Goal: Task Accomplishment & Management: Manage account settings

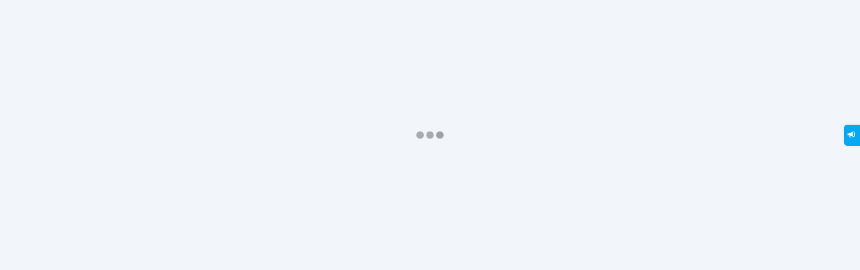
click at [217, 177] on div at bounding box center [430, 135] width 860 height 270
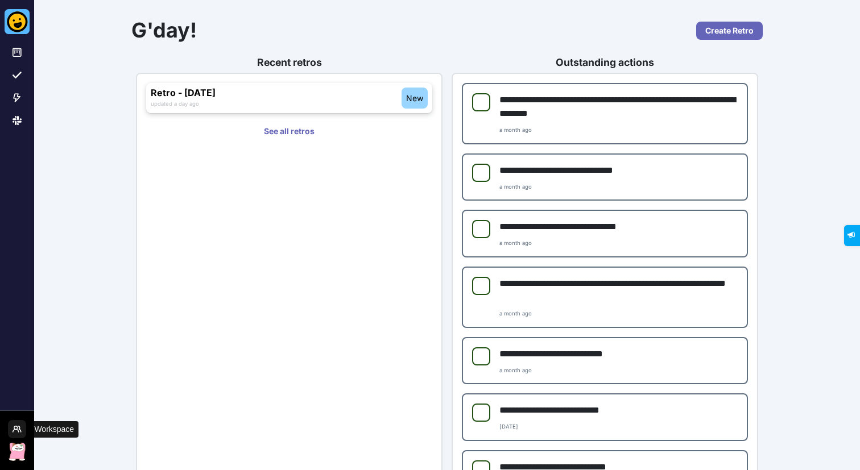
click at [19, 269] on icon "Workspace Menu" at bounding box center [17, 429] width 9 height 9
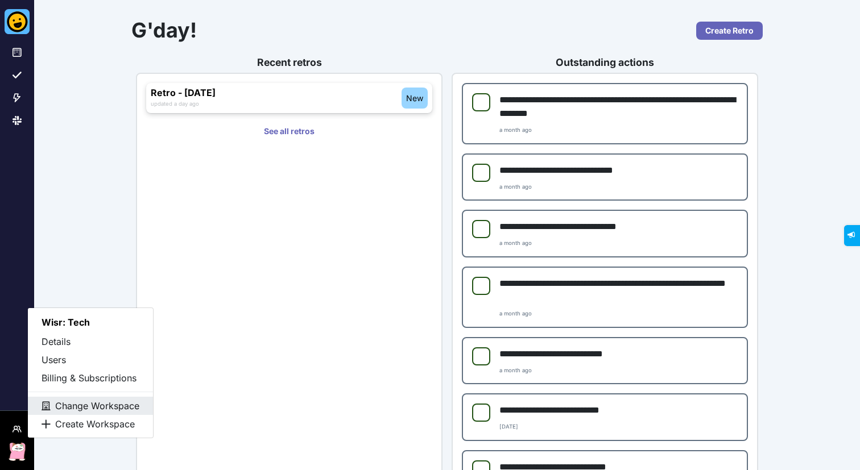
click at [99, 269] on button "Change Workspace" at bounding box center [90, 406] width 125 height 18
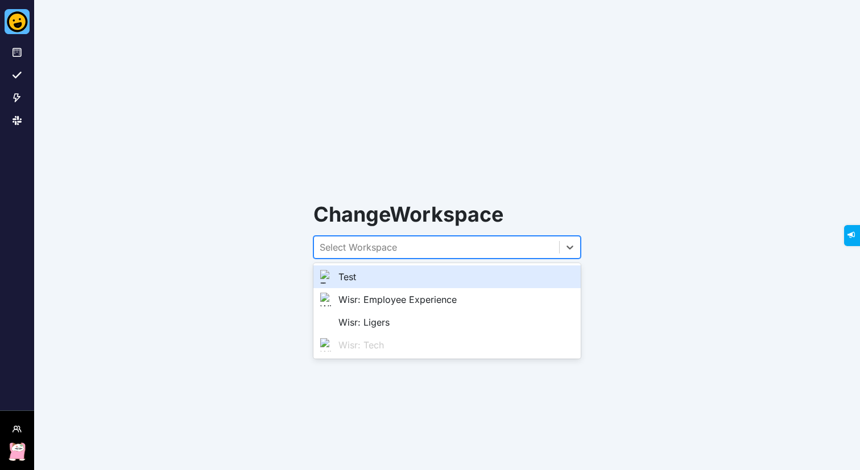
click at [527, 244] on div "Select Workspace" at bounding box center [436, 248] width 245 height 22
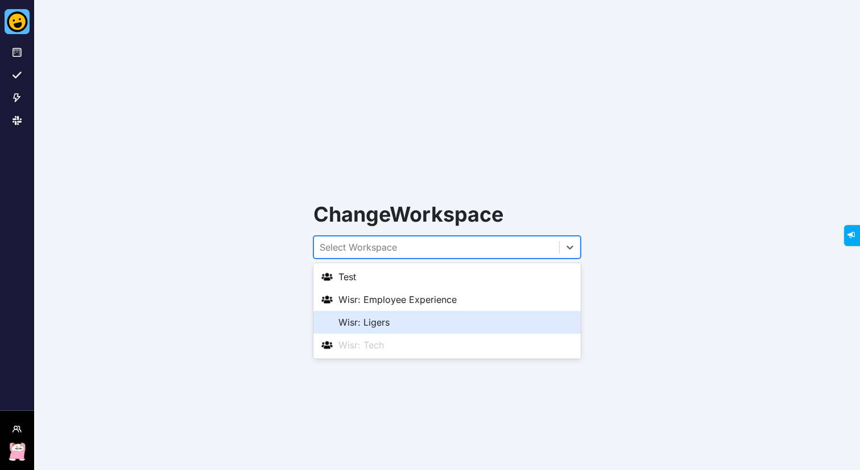
click at [401, 269] on div "Wisr: Ligers" at bounding box center [447, 323] width 254 height 14
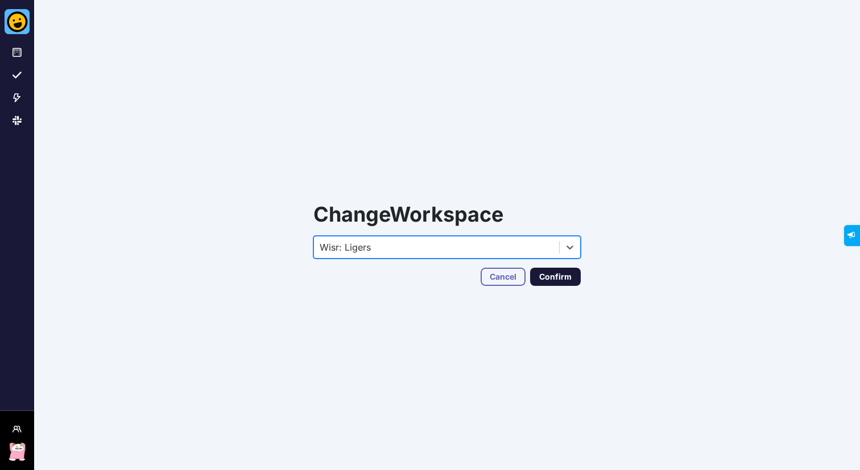
click at [574, 269] on button "Confirm" at bounding box center [555, 277] width 51 height 18
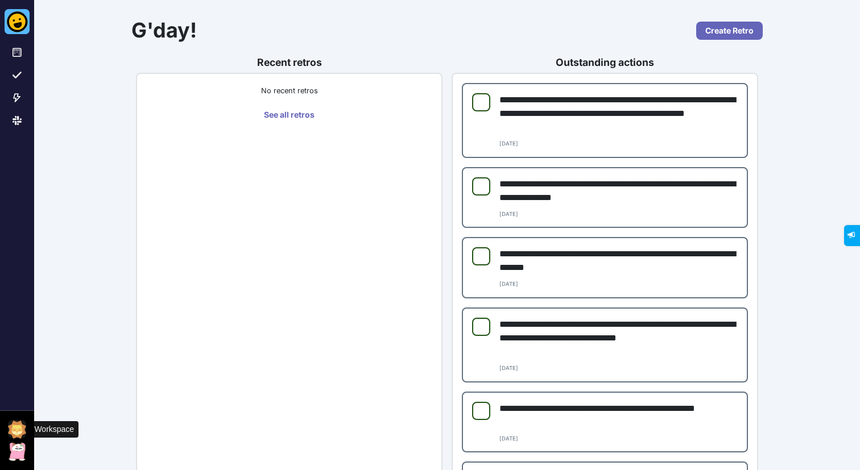
click at [17, 425] on img at bounding box center [17, 430] width 18 height 18
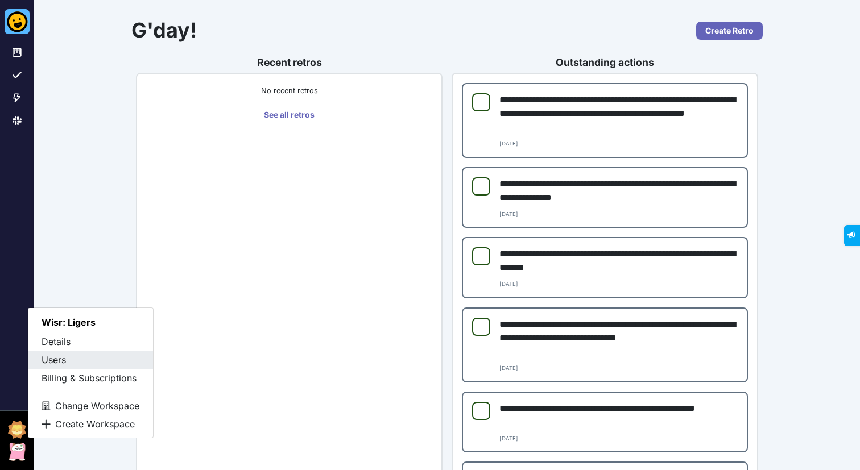
click at [73, 358] on button "Users" at bounding box center [90, 360] width 125 height 18
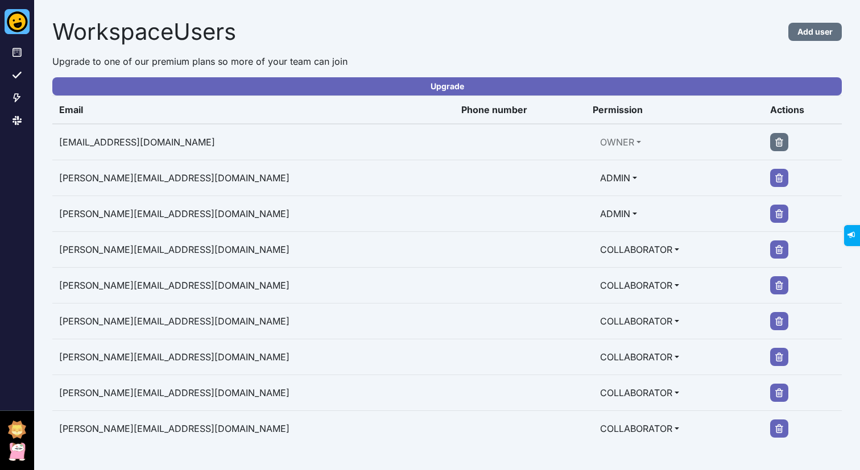
click at [723, 57] on p "Upgrade to one of our premium plans so more of your team can join" at bounding box center [446, 62] width 789 height 14
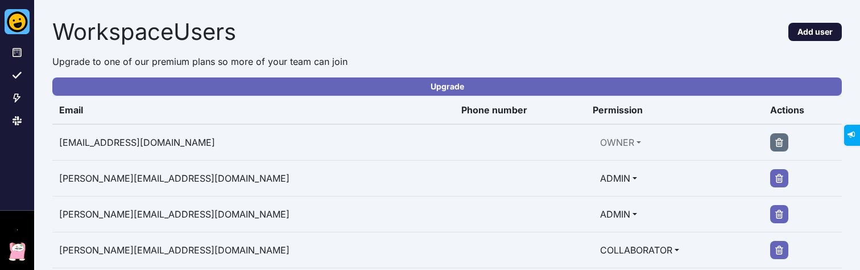
click at [804, 28] on button "Add user" at bounding box center [814, 32] width 53 height 18
click at [715, 60] on p "Upgrade to one of our premium plans so more of your team can join" at bounding box center [446, 62] width 789 height 14
click at [663, 39] on div "Workspace Users Add user" at bounding box center [446, 31] width 789 height 27
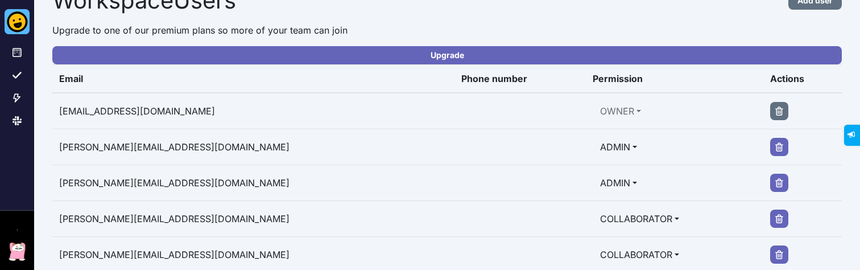
scroll to position [41, 0]
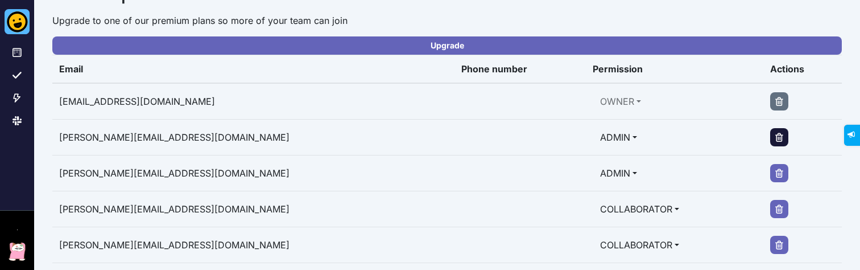
click at [774, 136] on icon "Delete user" at bounding box center [778, 136] width 9 height 9
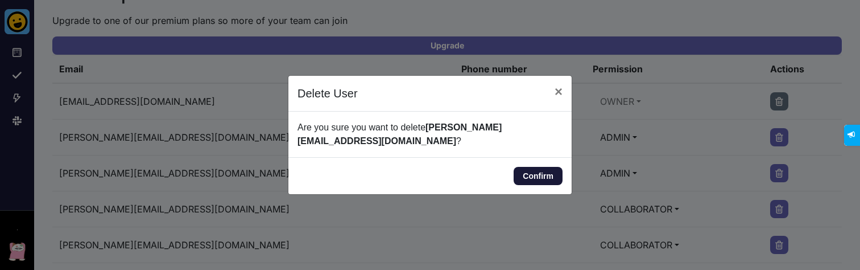
click at [537, 171] on button "Confirm" at bounding box center [537, 176] width 49 height 18
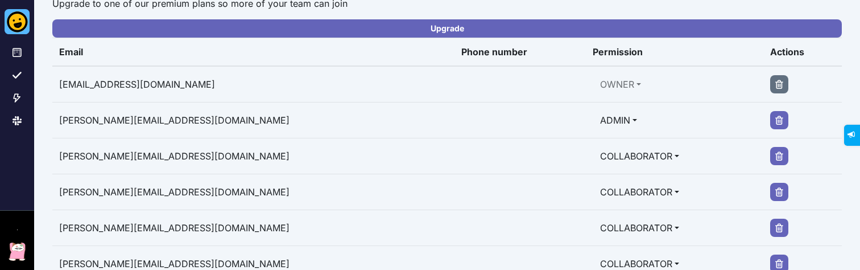
scroll to position [42, 0]
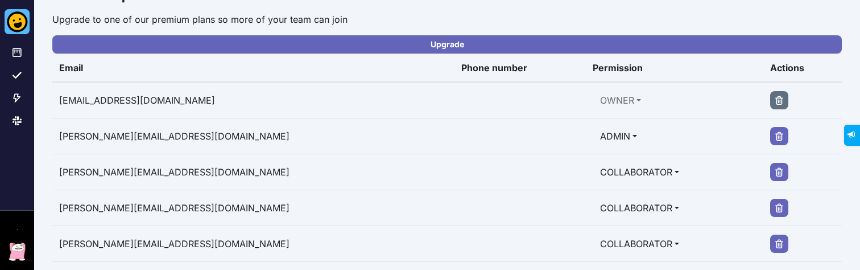
drag, startPoint x: 109, startPoint y: 244, endPoint x: 146, endPoint y: 239, distance: 37.2
click at [146, 239] on td "[PERSON_NAME][EMAIL_ADDRESS][DOMAIN_NAME]" at bounding box center [253, 244] width 402 height 36
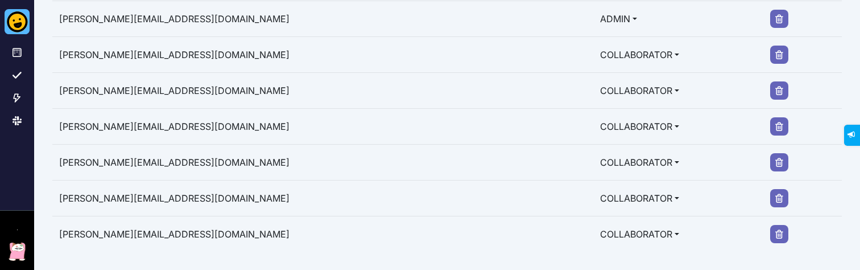
scroll to position [0, 0]
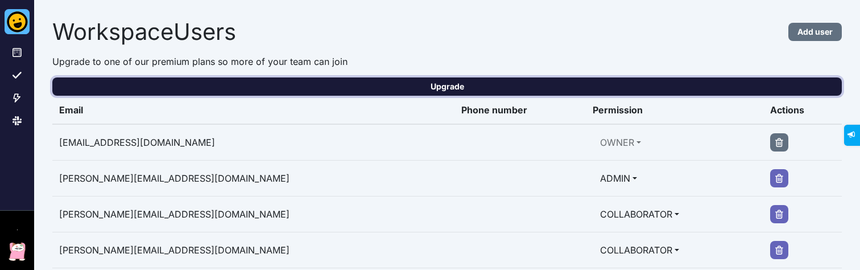
click at [365, 94] on link "Upgrade" at bounding box center [446, 86] width 789 height 18
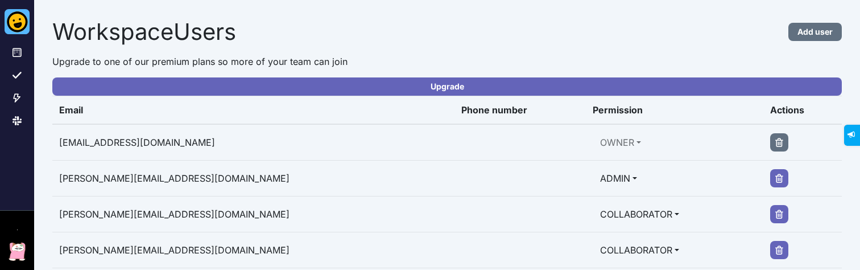
click at [368, 35] on h1 "Workspace Users" at bounding box center [348, 31] width 592 height 27
